Goal: Task Accomplishment & Management: Complete application form

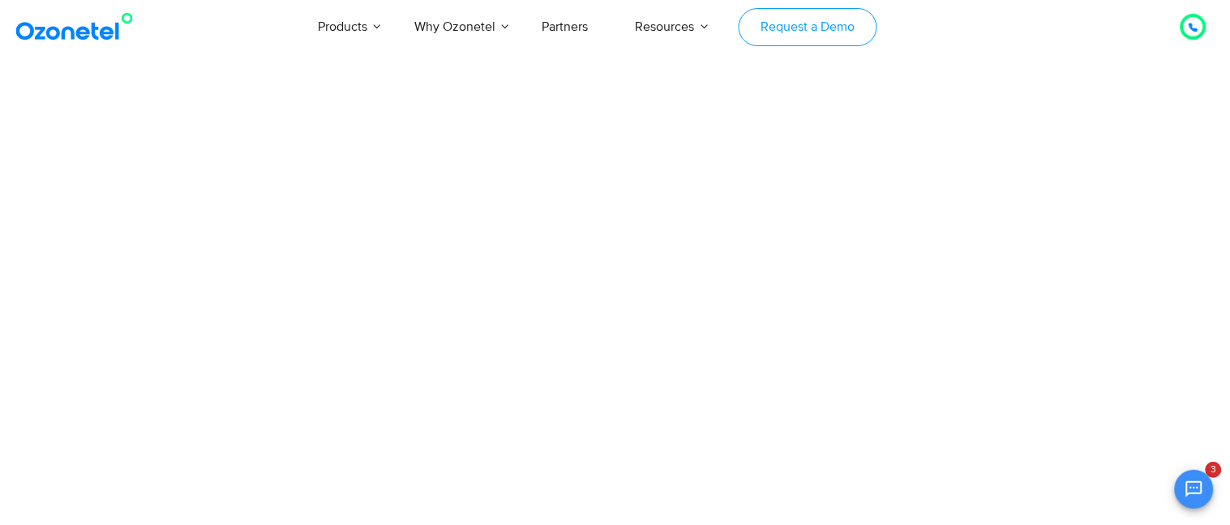
click at [800, 30] on link "Request a Demo" at bounding box center [807, 27] width 139 height 38
click at [45, 42] on link at bounding box center [77, 26] width 131 height 37
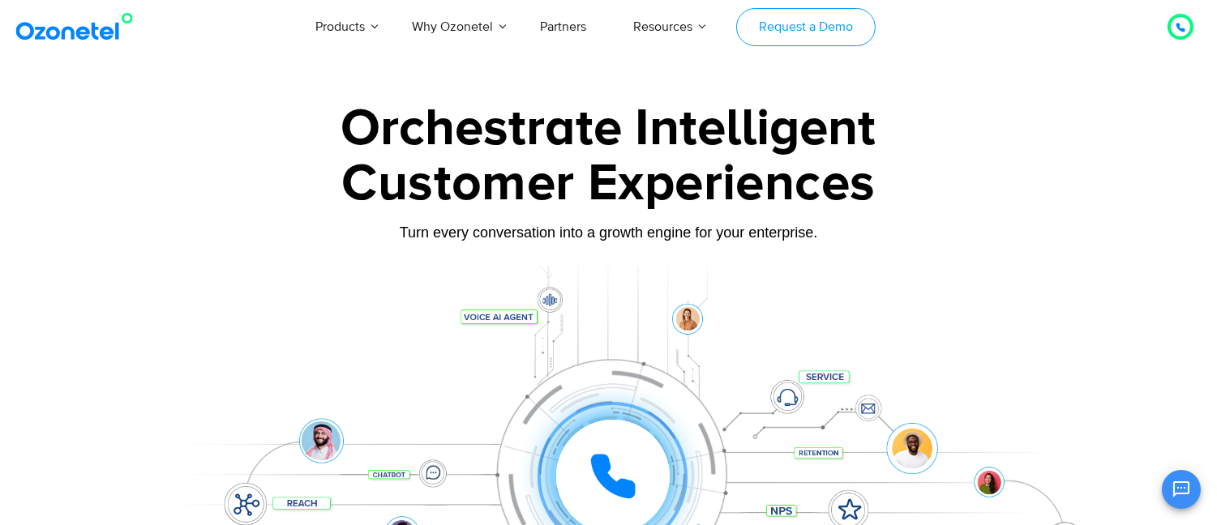
click at [821, 38] on link "Request a Demo" at bounding box center [805, 27] width 139 height 38
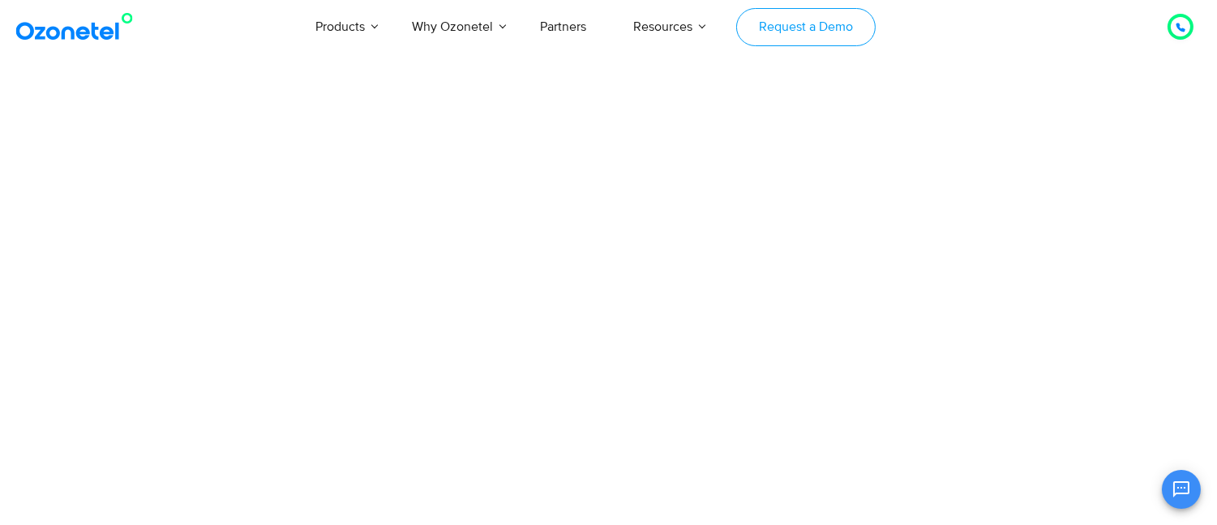
click at [789, 22] on link "Request a Demo" at bounding box center [805, 27] width 139 height 38
